Goal: Obtain resource: Download file/media

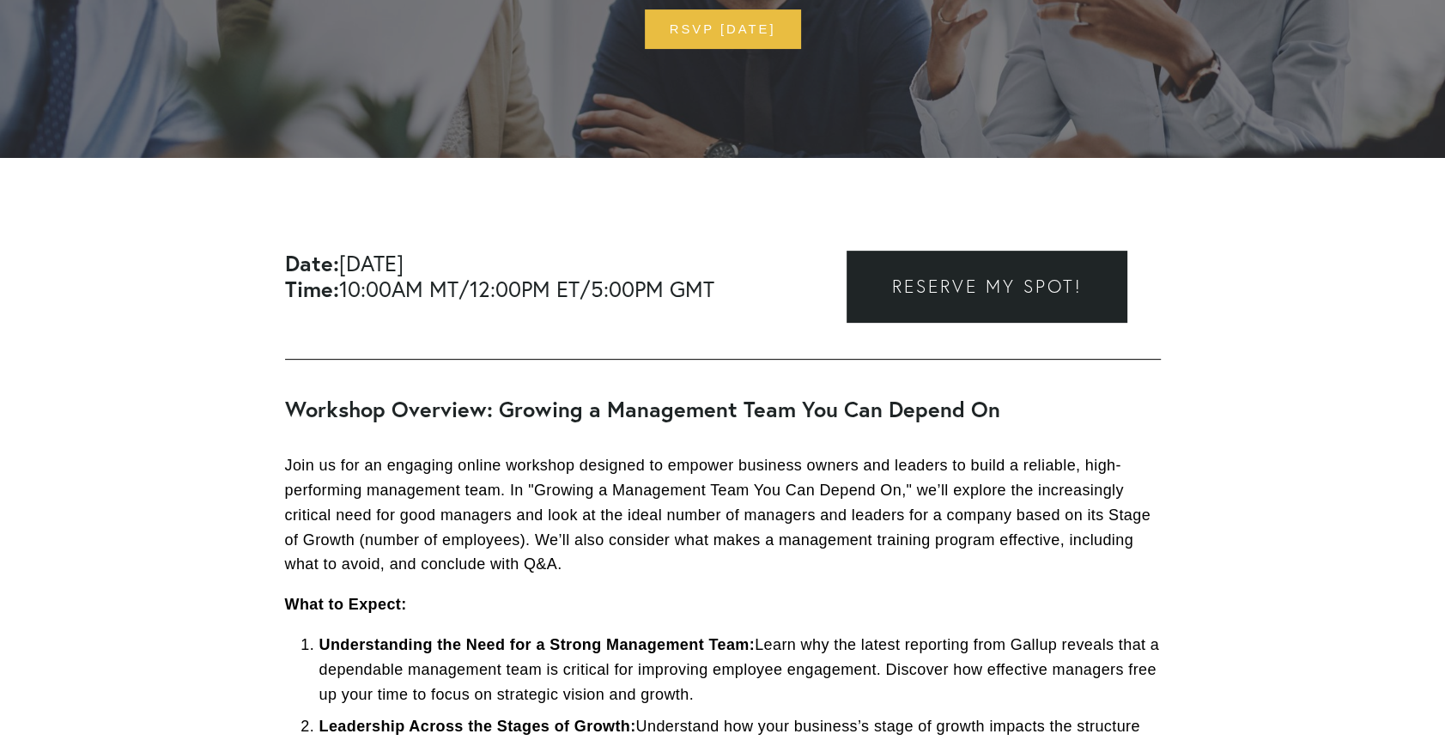
scroll to position [773, 0]
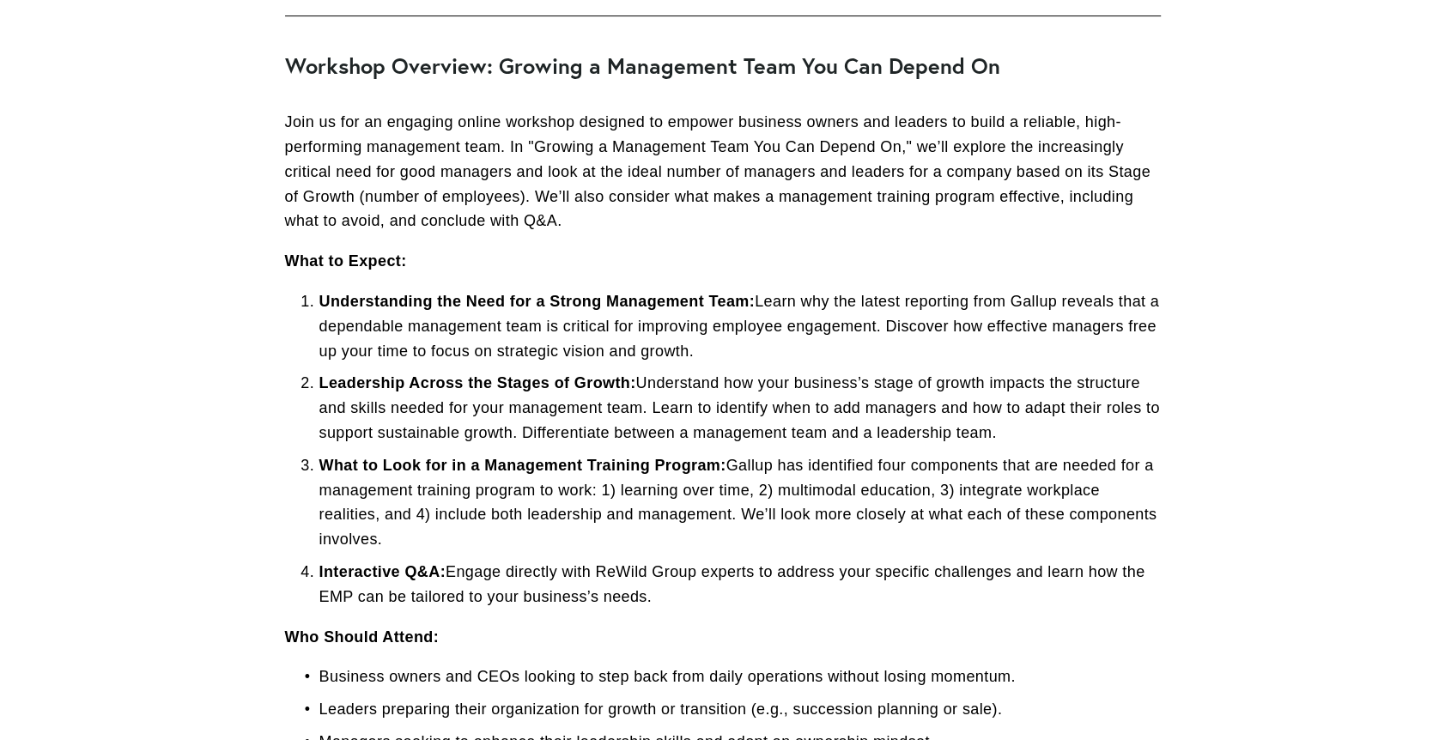
click at [956, 307] on p "Understanding the Need for a Strong Management Team: Learn why the latest repor…" at bounding box center [740, 326] width 842 height 74
click at [934, 419] on p "Leadership Across the Stages of Growth: Understand how your business’s stage of…" at bounding box center [740, 408] width 842 height 74
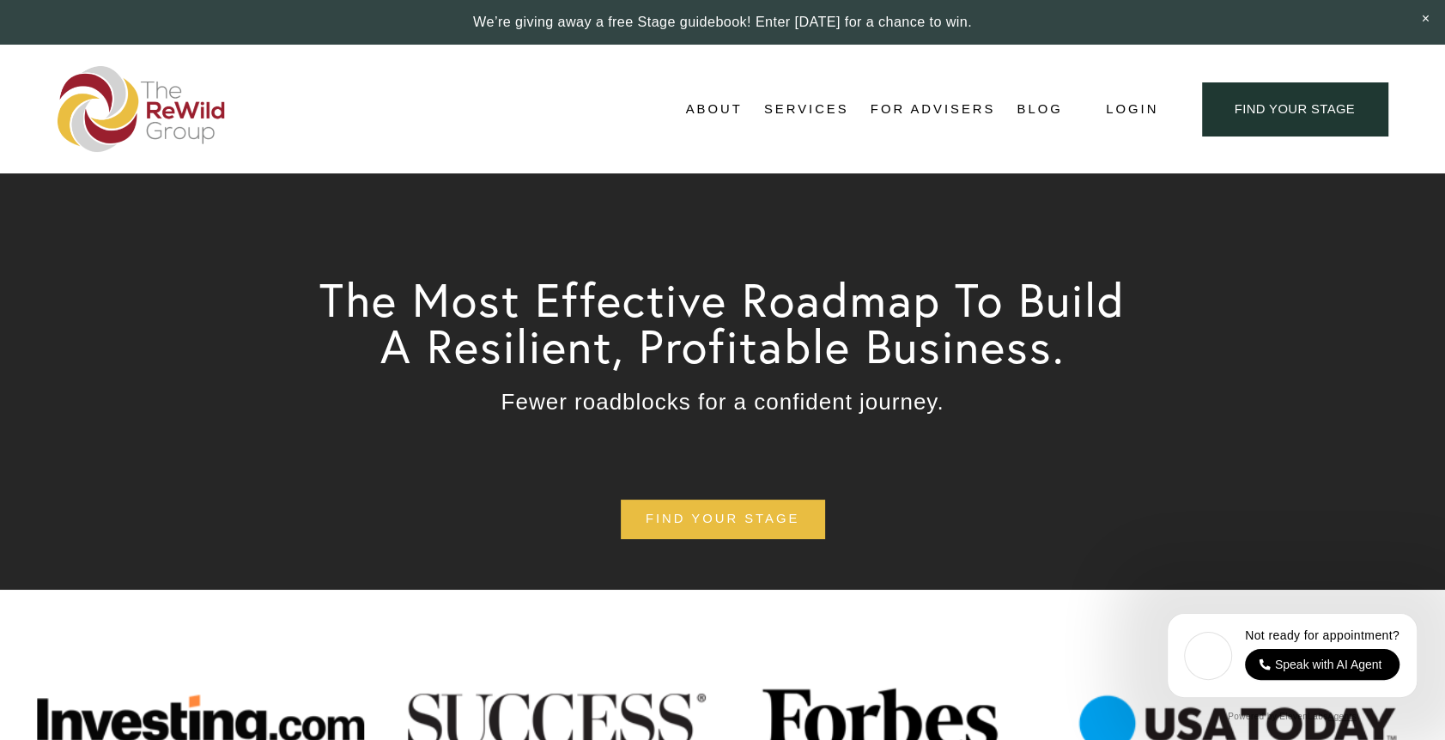
click at [0, 0] on span "Testimonials" at bounding box center [0, 0] width 0 height 0
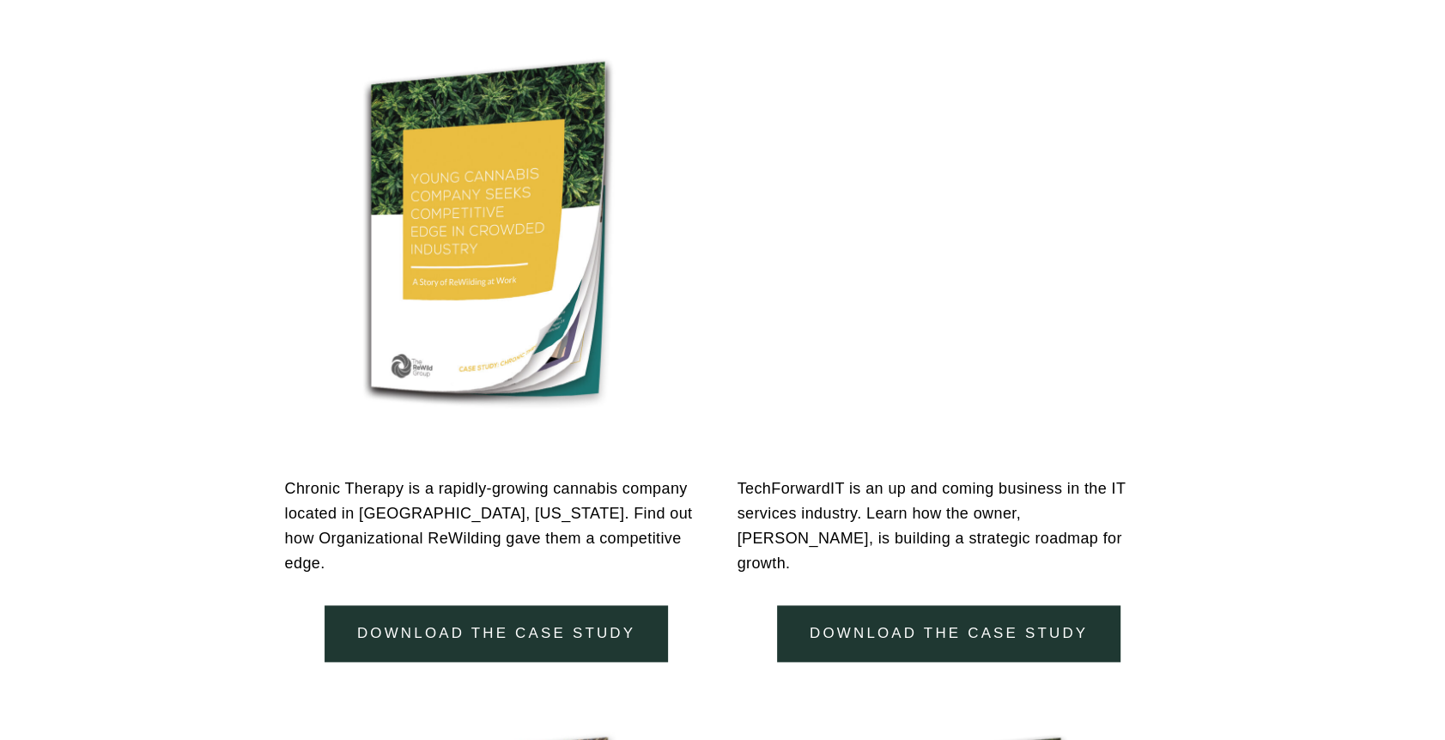
scroll to position [1460, 0]
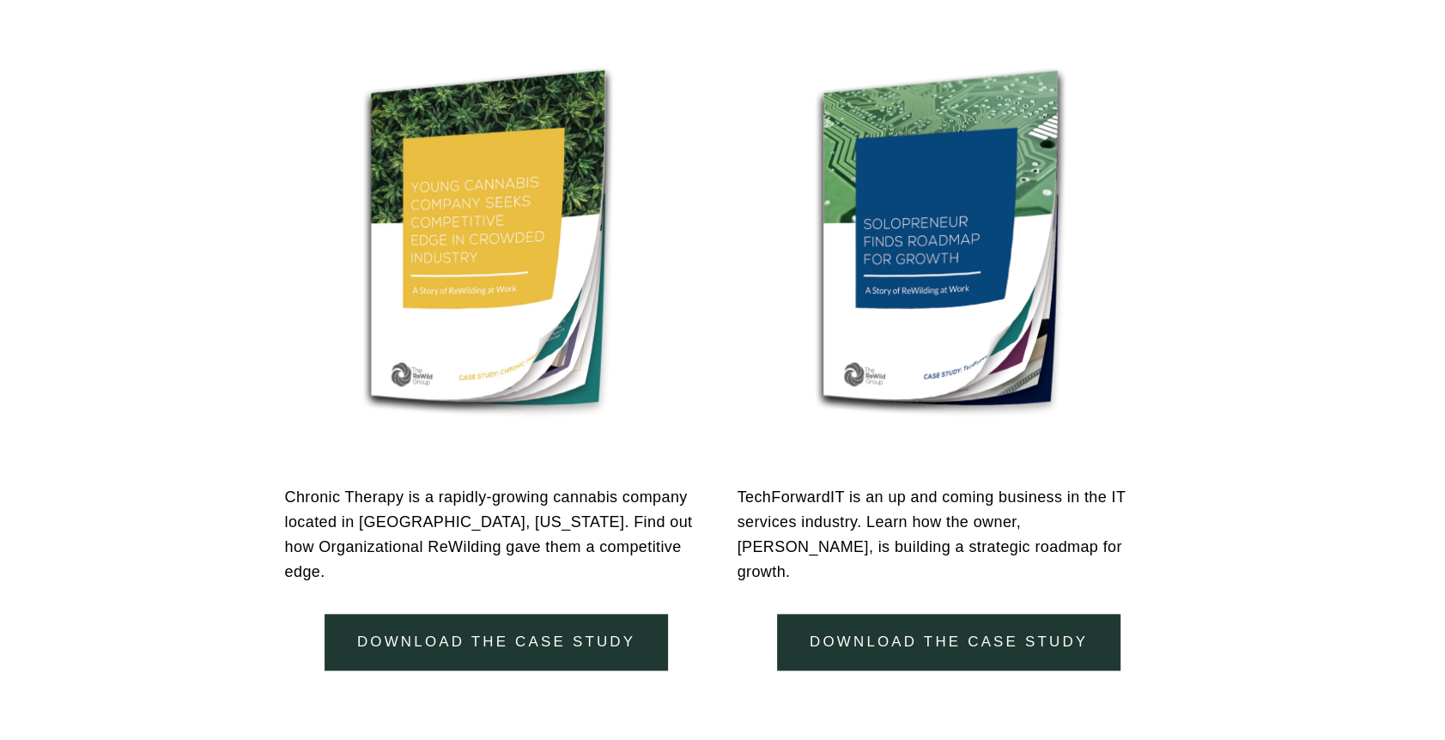
click at [532, 614] on link "download the case study" at bounding box center [497, 643] width 344 height 58
